Goal: Information Seeking & Learning: Learn about a topic

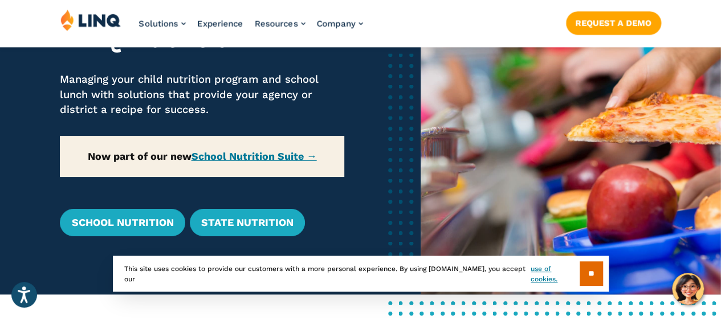
scroll to position [112, 0]
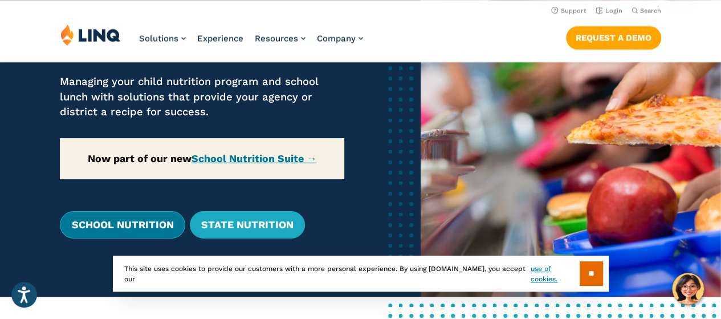
click at [136, 225] on link "School Nutrition" at bounding box center [122, 224] width 125 height 27
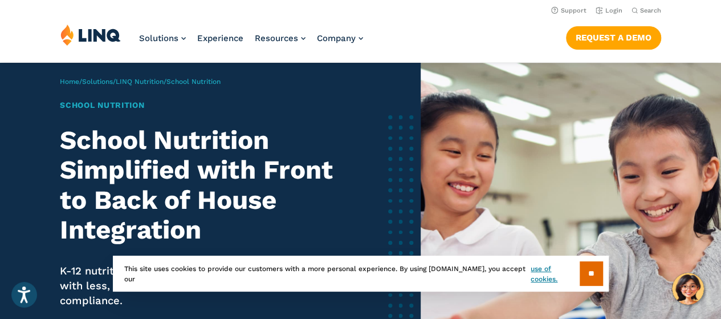
click at [203, 84] on span "School Nutrition" at bounding box center [194, 82] width 54 height 8
click at [199, 87] on div "Home / Solutions / LINQ Nutrition / School Nutrition School Nutrition School Nu…" at bounding box center [210, 254] width 421 height 383
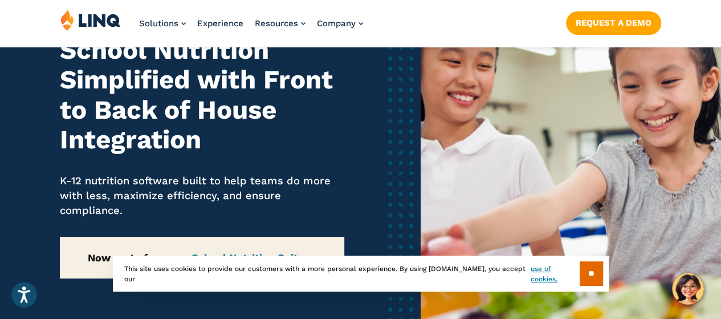
scroll to position [114, 0]
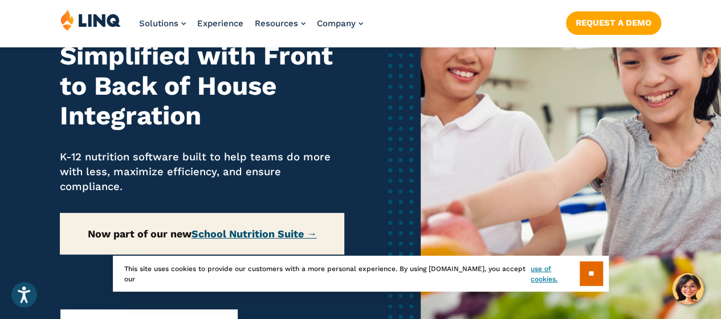
click at [242, 233] on link "School Nutrition Suite →" at bounding box center [254, 234] width 125 height 12
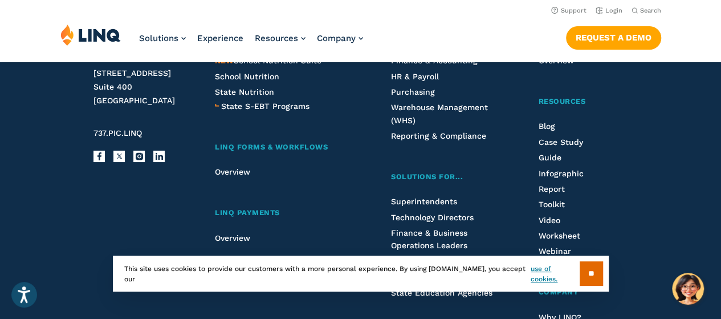
scroll to position [1287, 0]
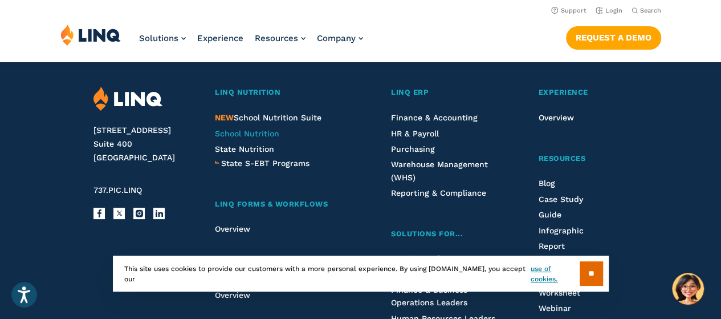
click at [250, 133] on span "School Nutrition" at bounding box center [247, 133] width 64 height 9
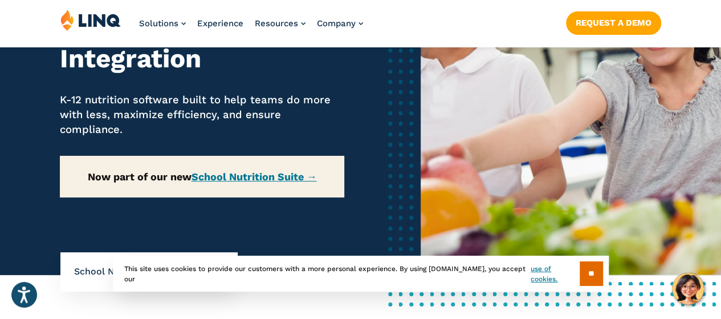
scroll to position [228, 0]
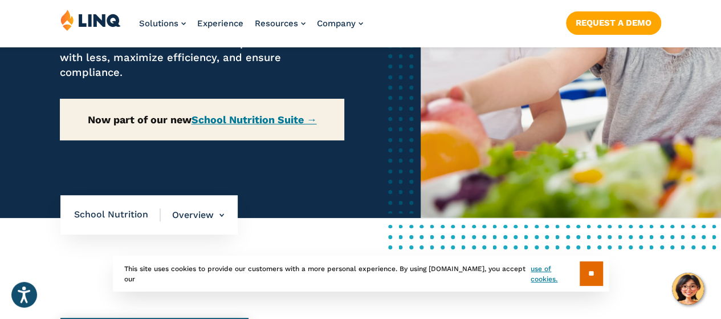
click at [117, 216] on span "School Nutrition" at bounding box center [117, 214] width 87 height 13
click at [221, 216] on li "Overview Overview Front of House Back of House" at bounding box center [192, 215] width 63 height 40
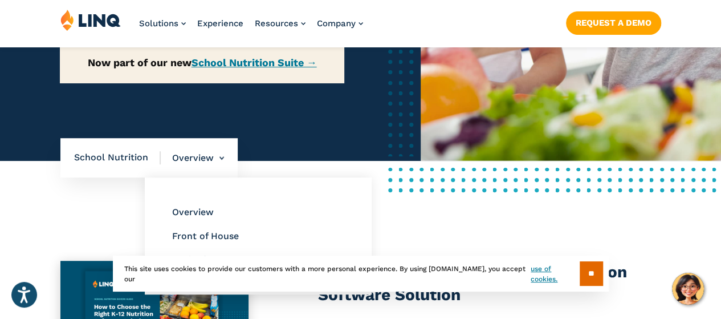
scroll to position [342, 0]
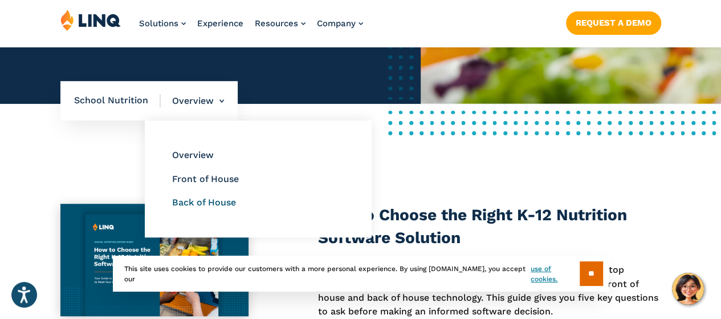
click at [219, 207] on link "Back of House" at bounding box center [204, 202] width 64 height 11
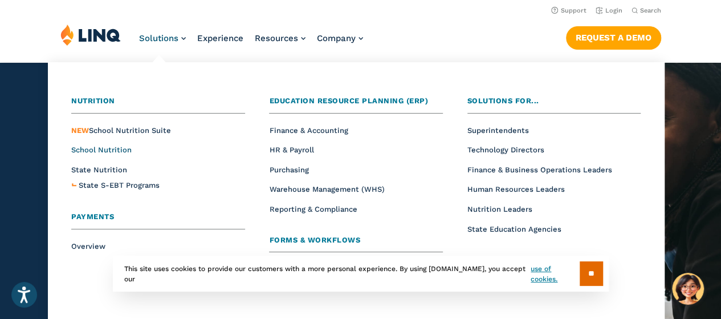
click at [116, 149] on span "School Nutrition" at bounding box center [101, 149] width 60 height 9
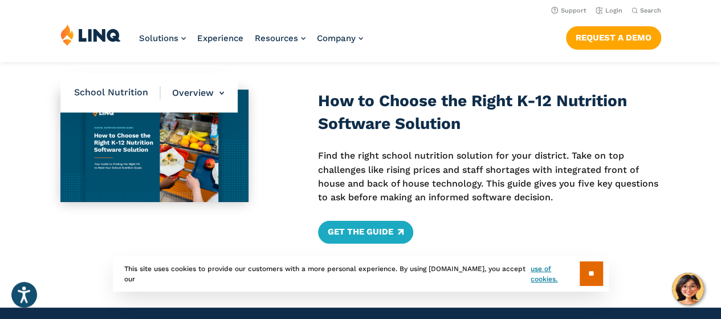
scroll to position [171, 0]
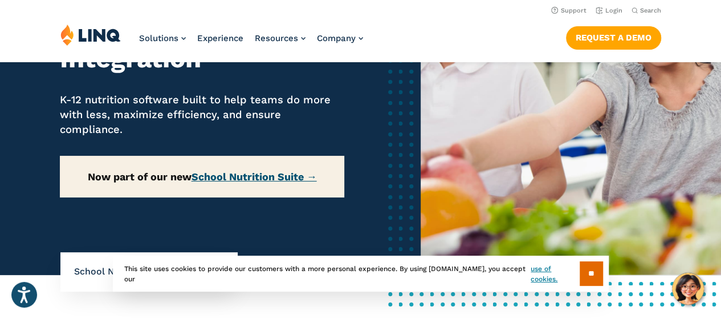
click at [291, 178] on link "School Nutrition Suite →" at bounding box center [254, 177] width 125 height 12
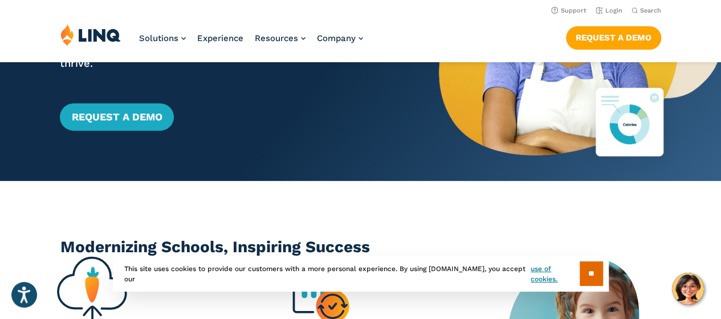
scroll to position [57, 0]
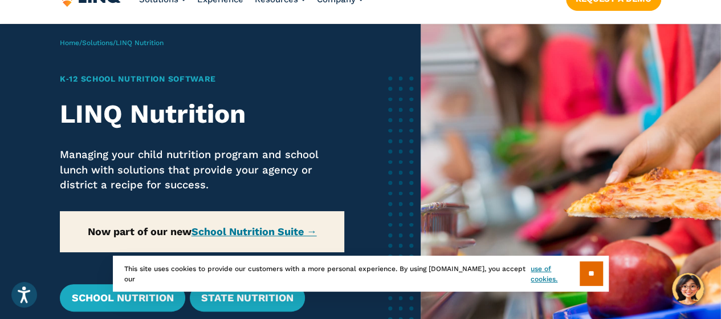
scroll to position [57, 0]
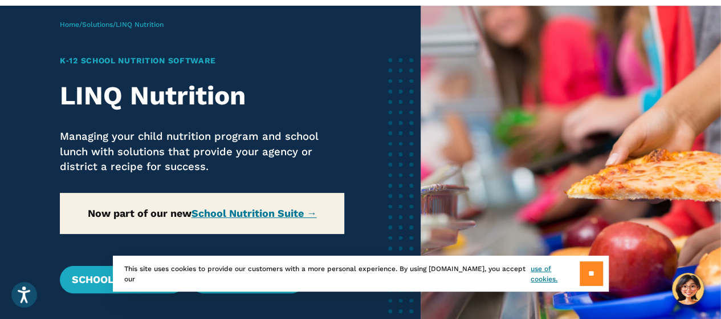
click at [591, 275] on input "**" at bounding box center [591, 273] width 23 height 25
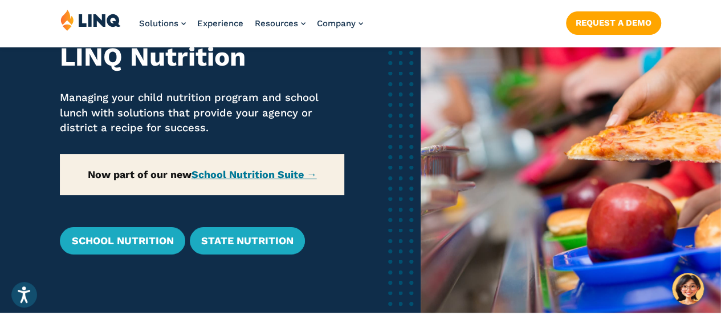
scroll to position [114, 0]
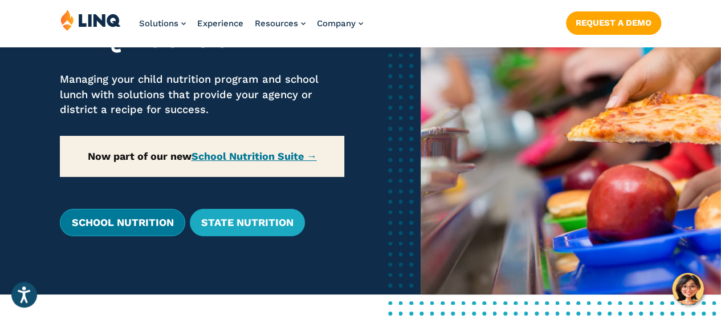
click at [129, 221] on link "School Nutrition" at bounding box center [122, 222] width 125 height 27
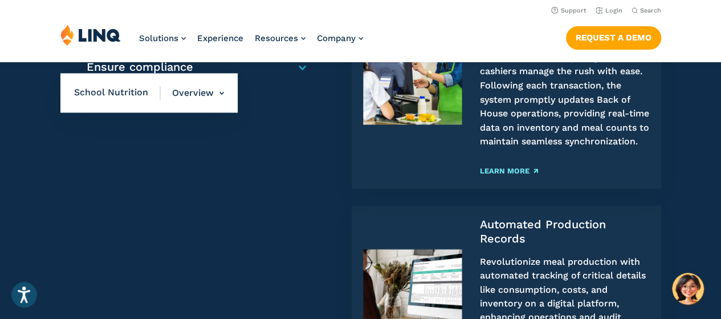
scroll to position [913, 0]
